Goal: Navigation & Orientation: Understand site structure

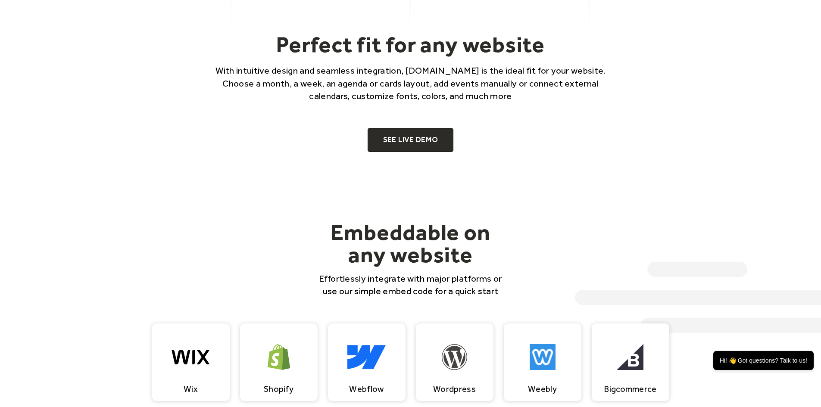
scroll to position [776, 0]
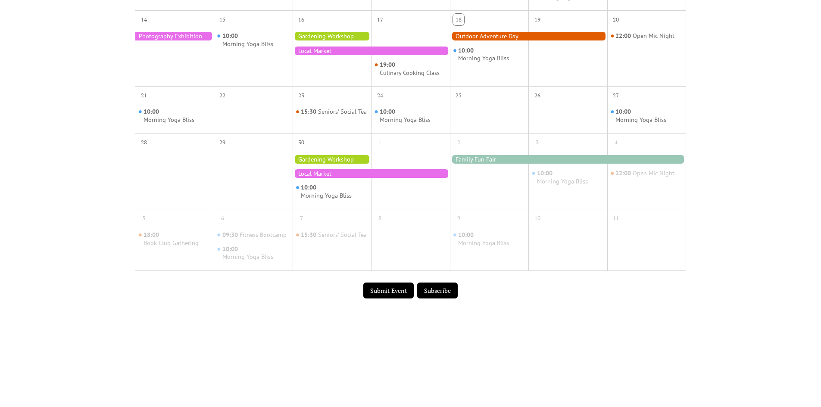
scroll to position [150, 0]
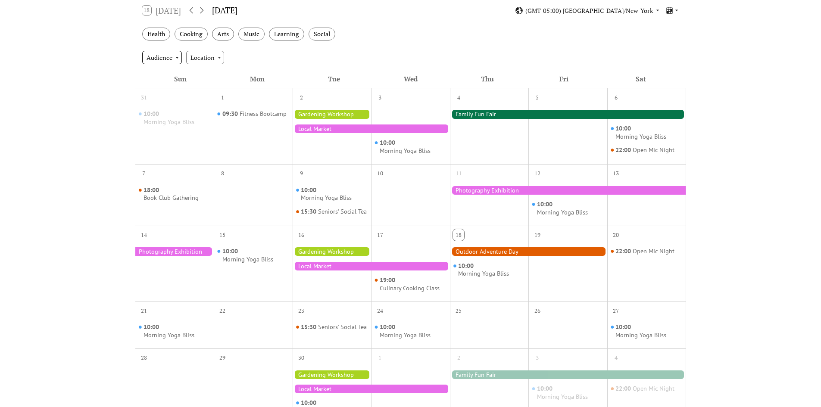
click at [152, 54] on div "Audience" at bounding box center [162, 57] width 40 height 13
click at [154, 55] on div "Audience" at bounding box center [162, 57] width 40 height 13
click at [200, 47] on div "Audience Location" at bounding box center [410, 57] width 551 height 23
click at [202, 52] on div "Location" at bounding box center [205, 57] width 38 height 13
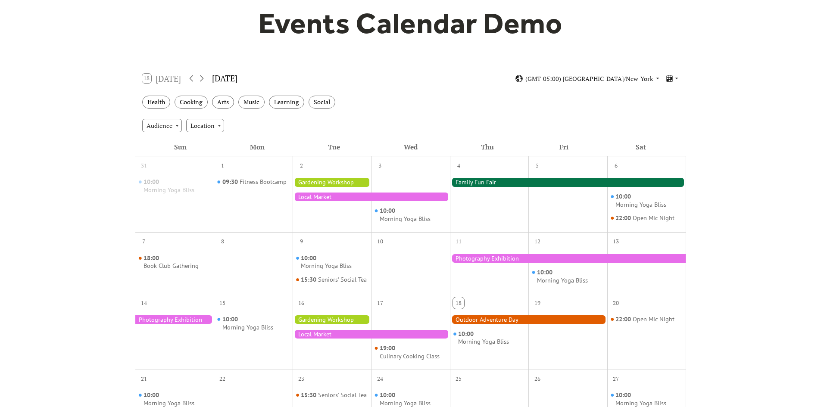
scroll to position [0, 0]
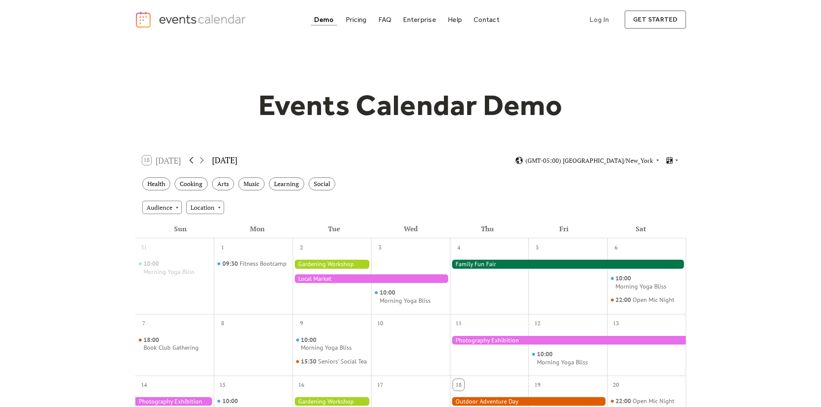
click at [192, 157] on icon at bounding box center [191, 160] width 10 height 10
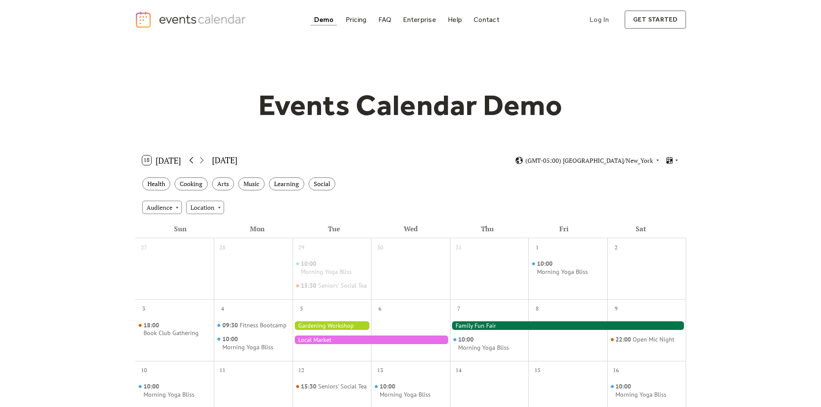
click at [192, 157] on icon at bounding box center [191, 160] width 10 height 10
